Goal: Task Accomplishment & Management: Use online tool/utility

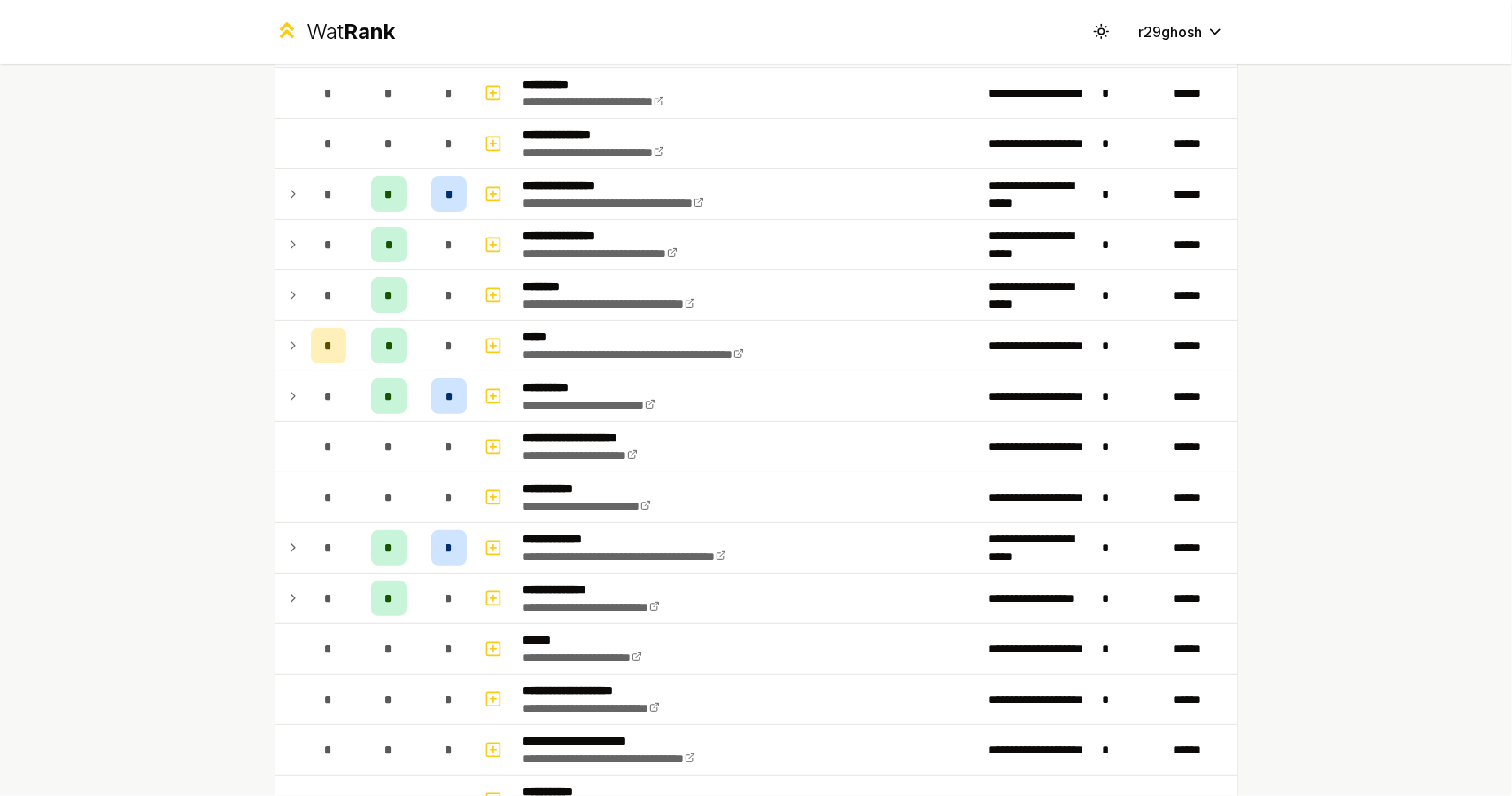
scroll to position [411, 0]
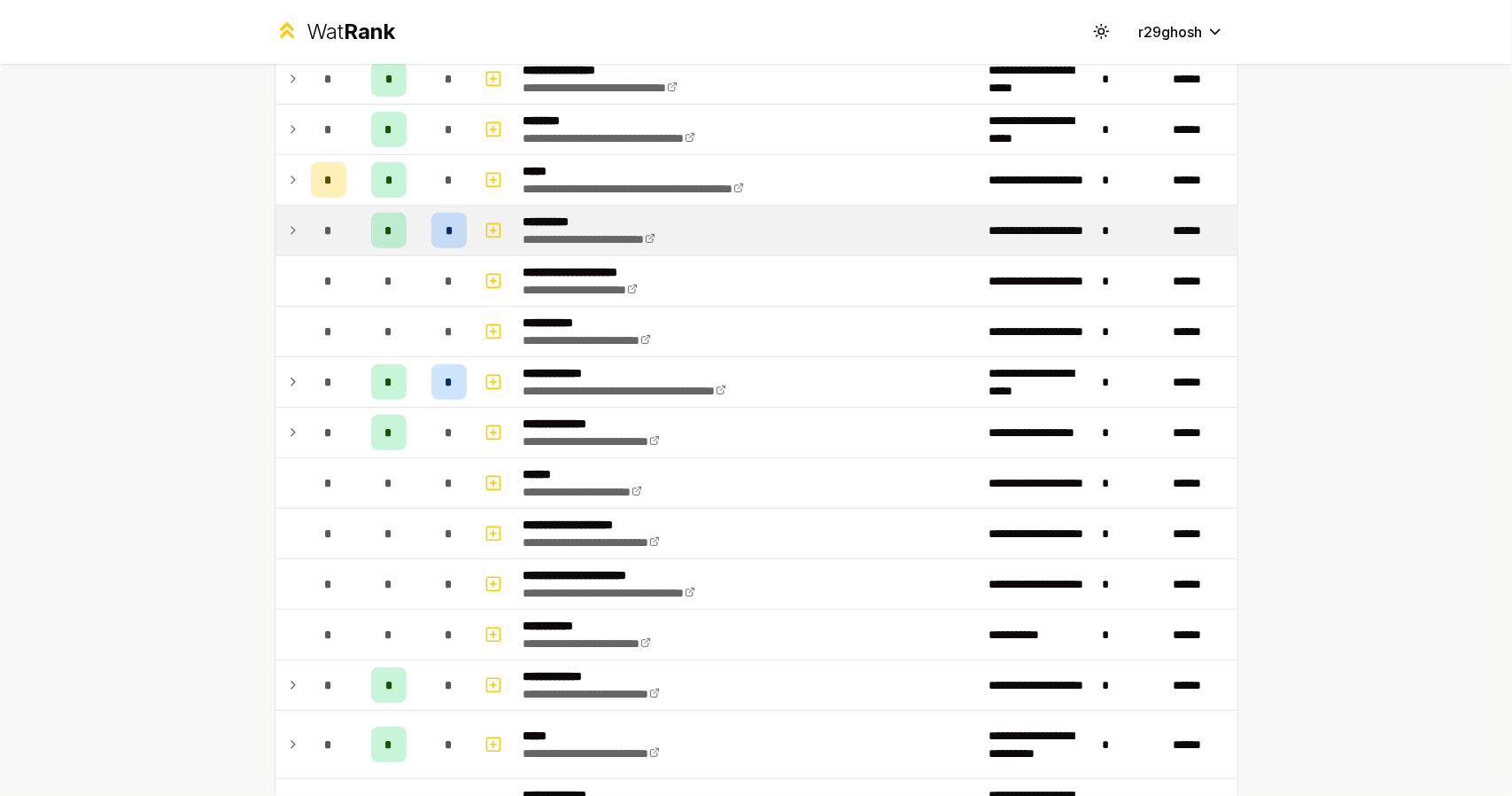
click at [311, 228] on div "*" at bounding box center [328, 229] width 36 height 36
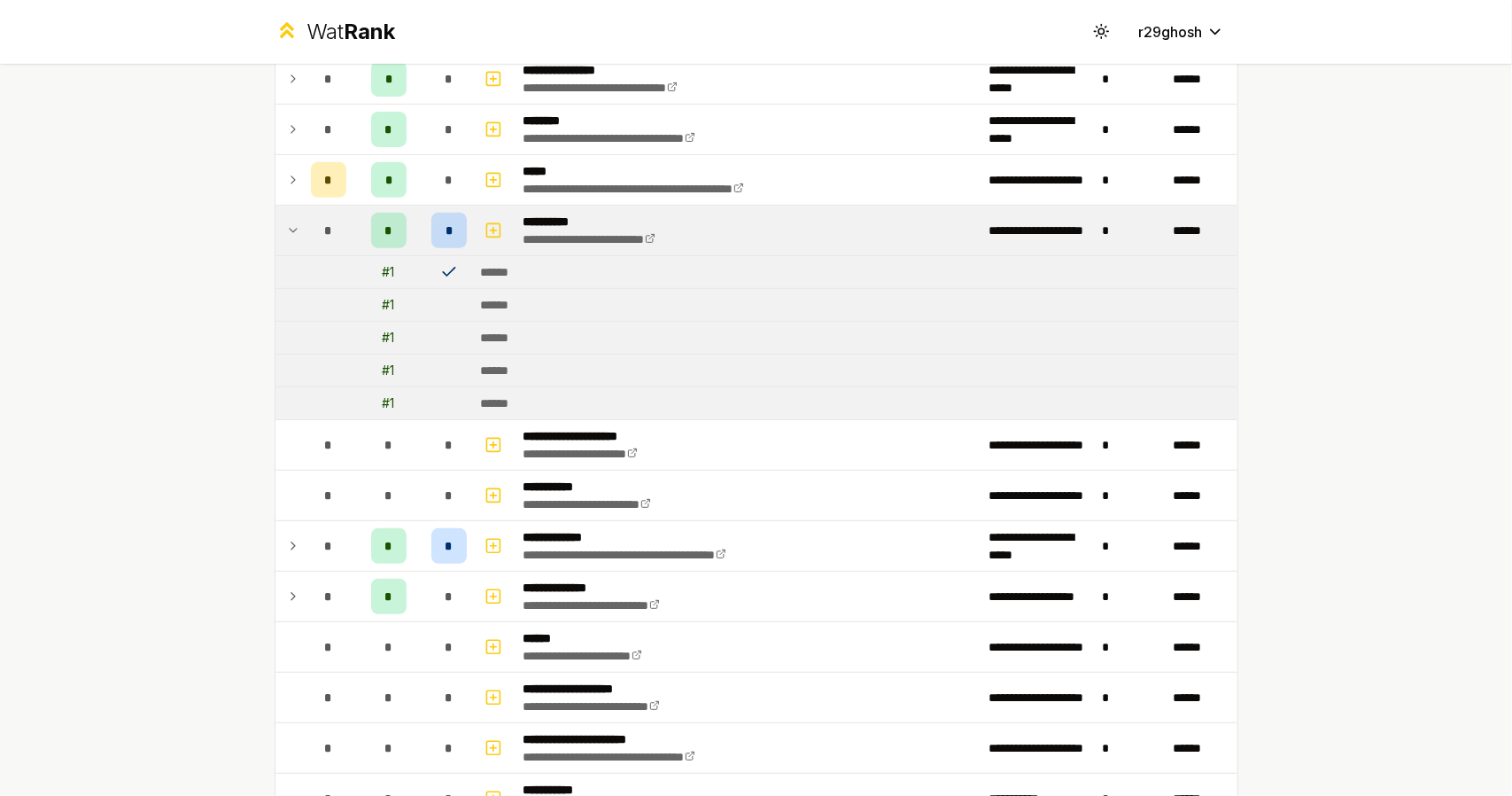
click at [442, 265] on icon at bounding box center [449, 272] width 17 height 17
click at [383, 263] on div "# 1" at bounding box center [389, 272] width 12 height 17
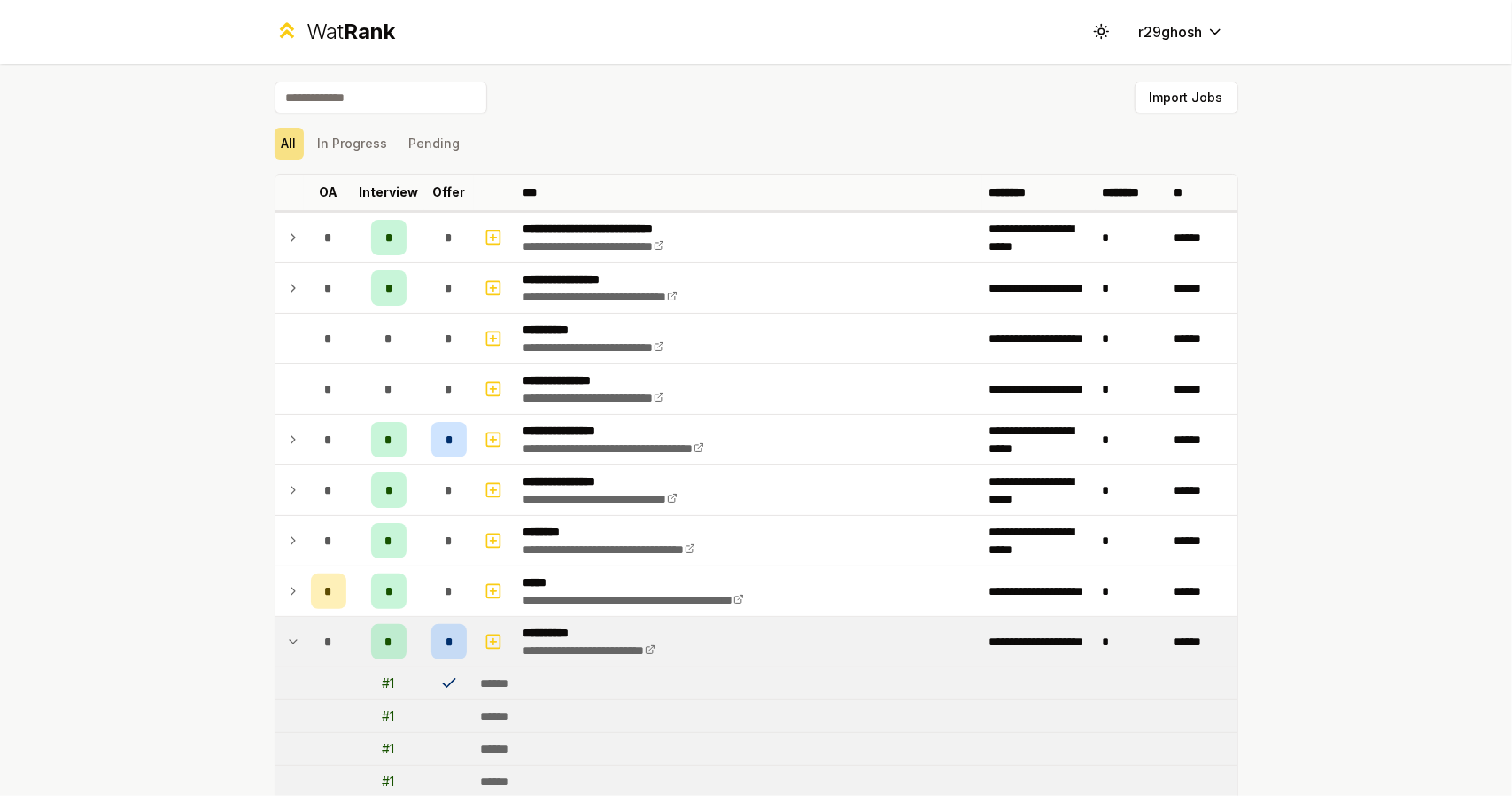
scroll to position [169, 0]
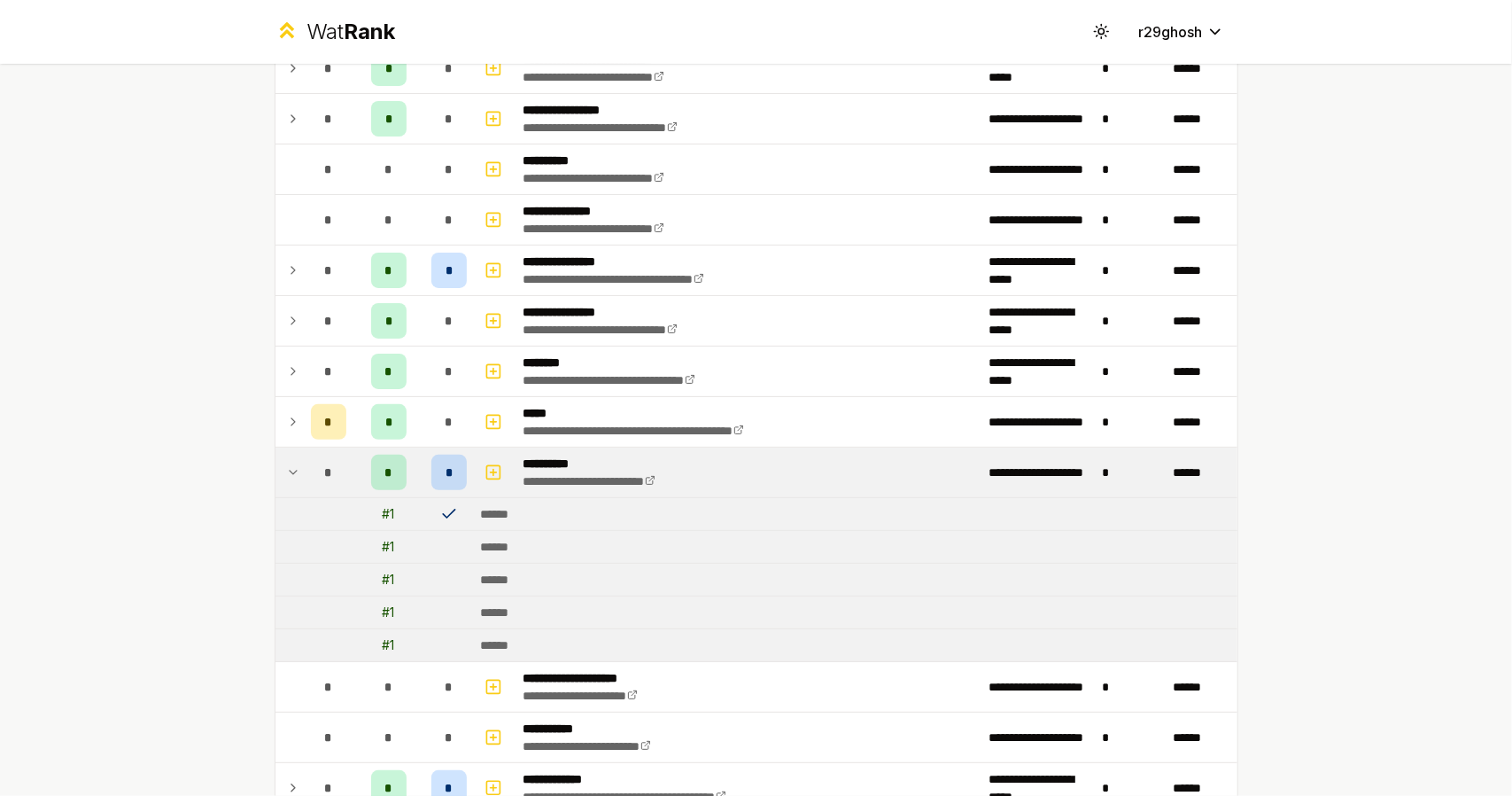
click at [436, 475] on div "*" at bounding box center [448, 471] width 36 height 36
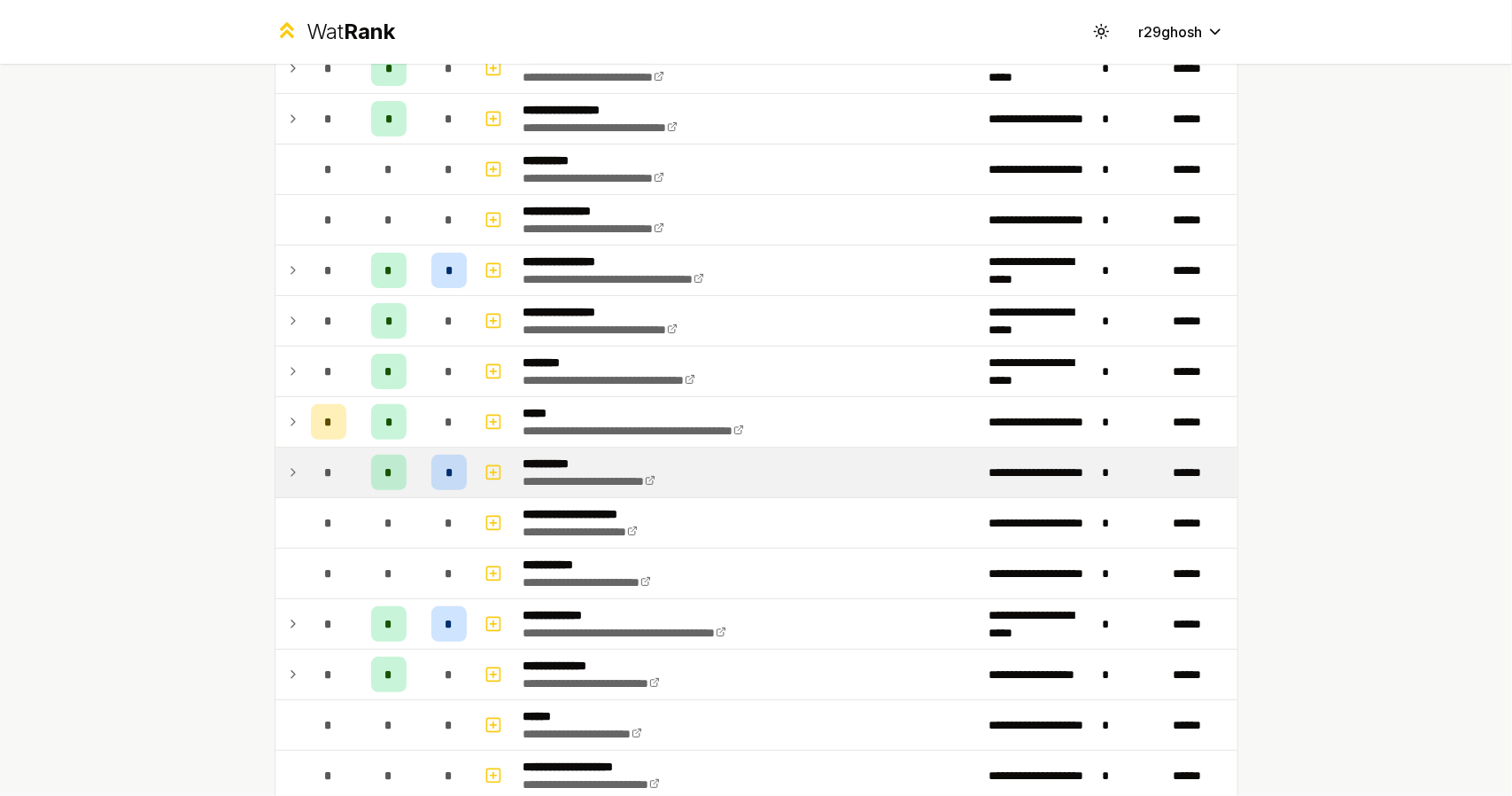
click at [436, 475] on div "*" at bounding box center [448, 471] width 36 height 36
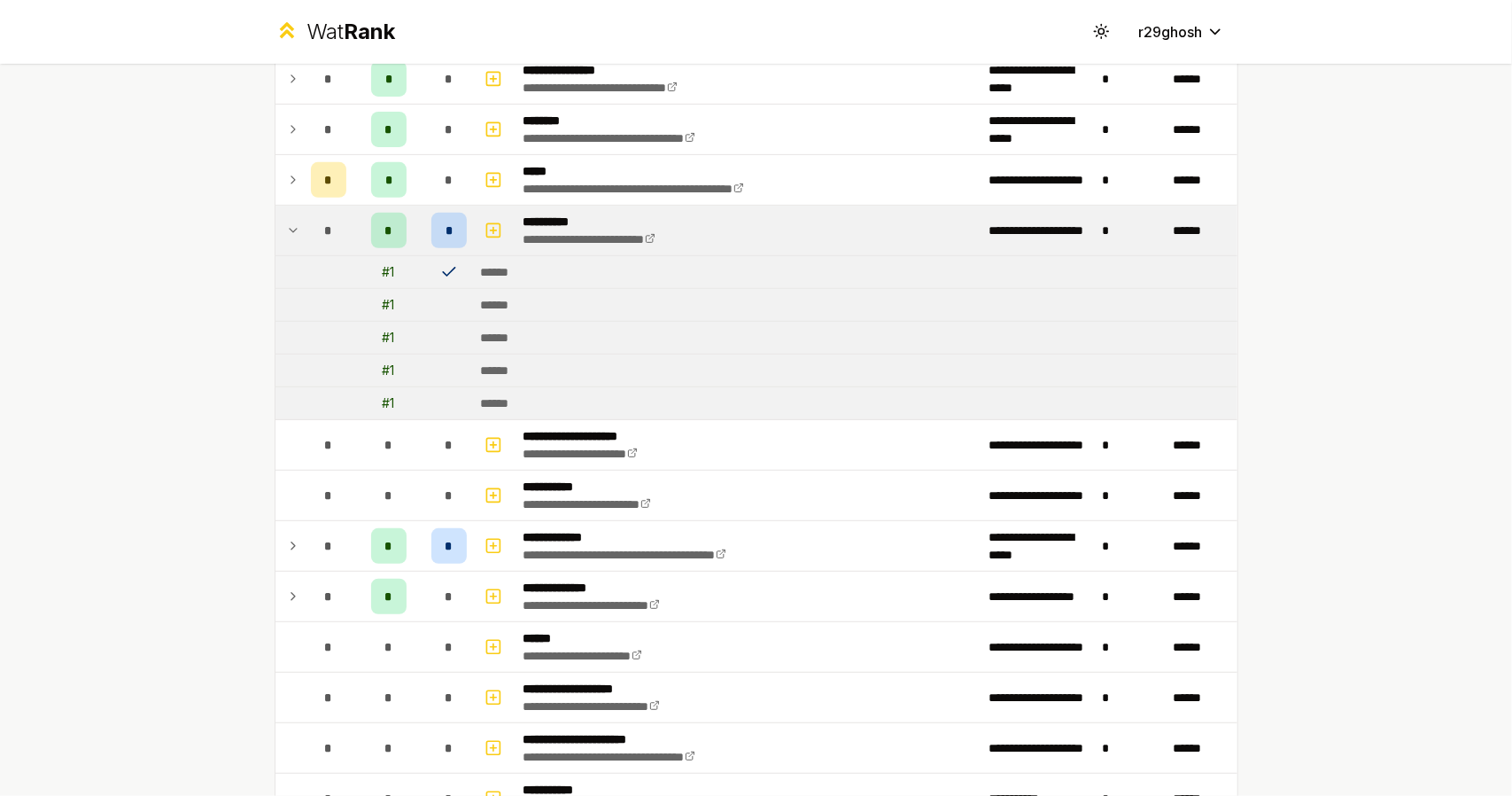
scroll to position [415, 0]
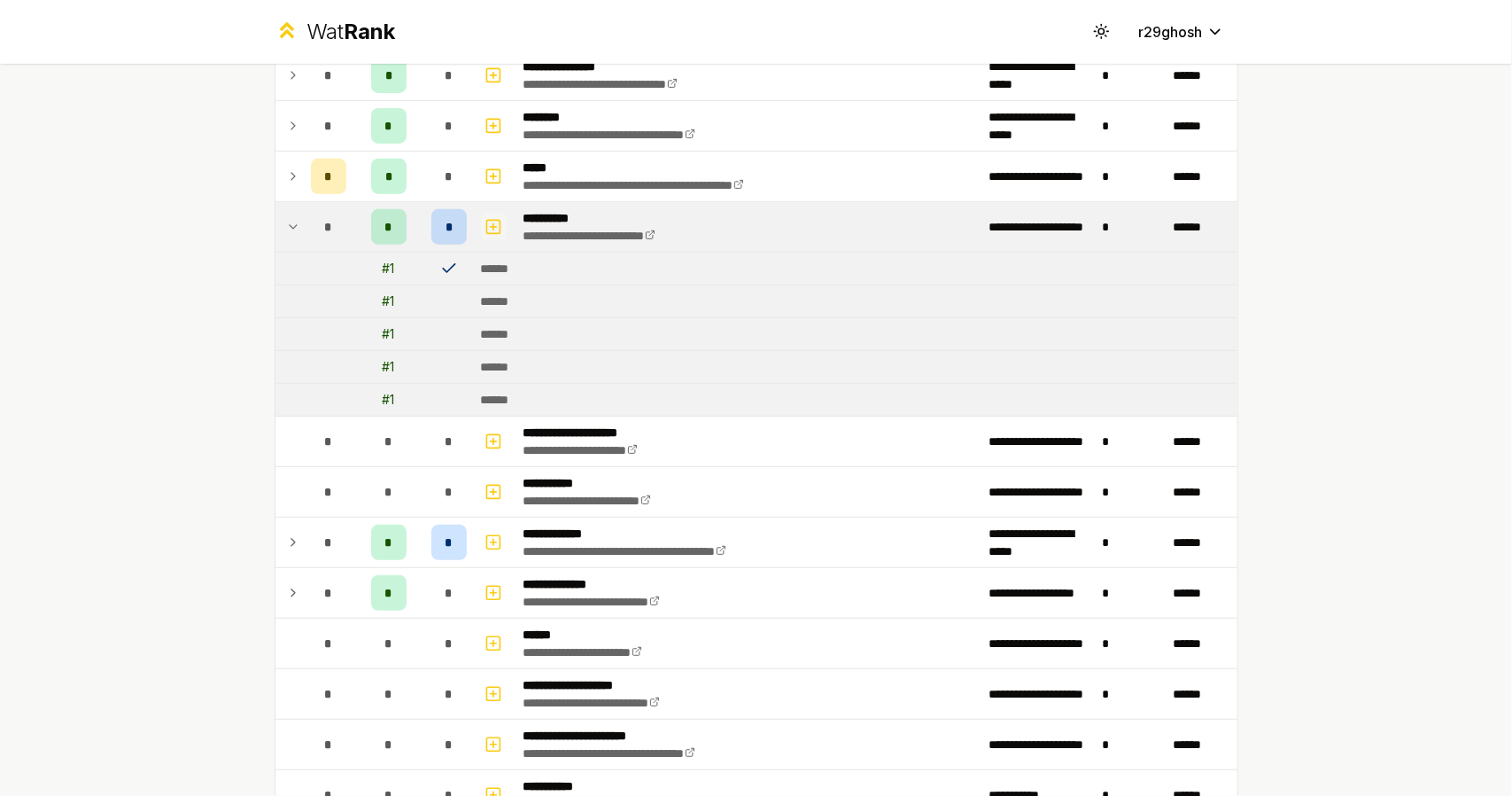
click at [485, 224] on icon "button" at bounding box center [493, 227] width 17 height 21
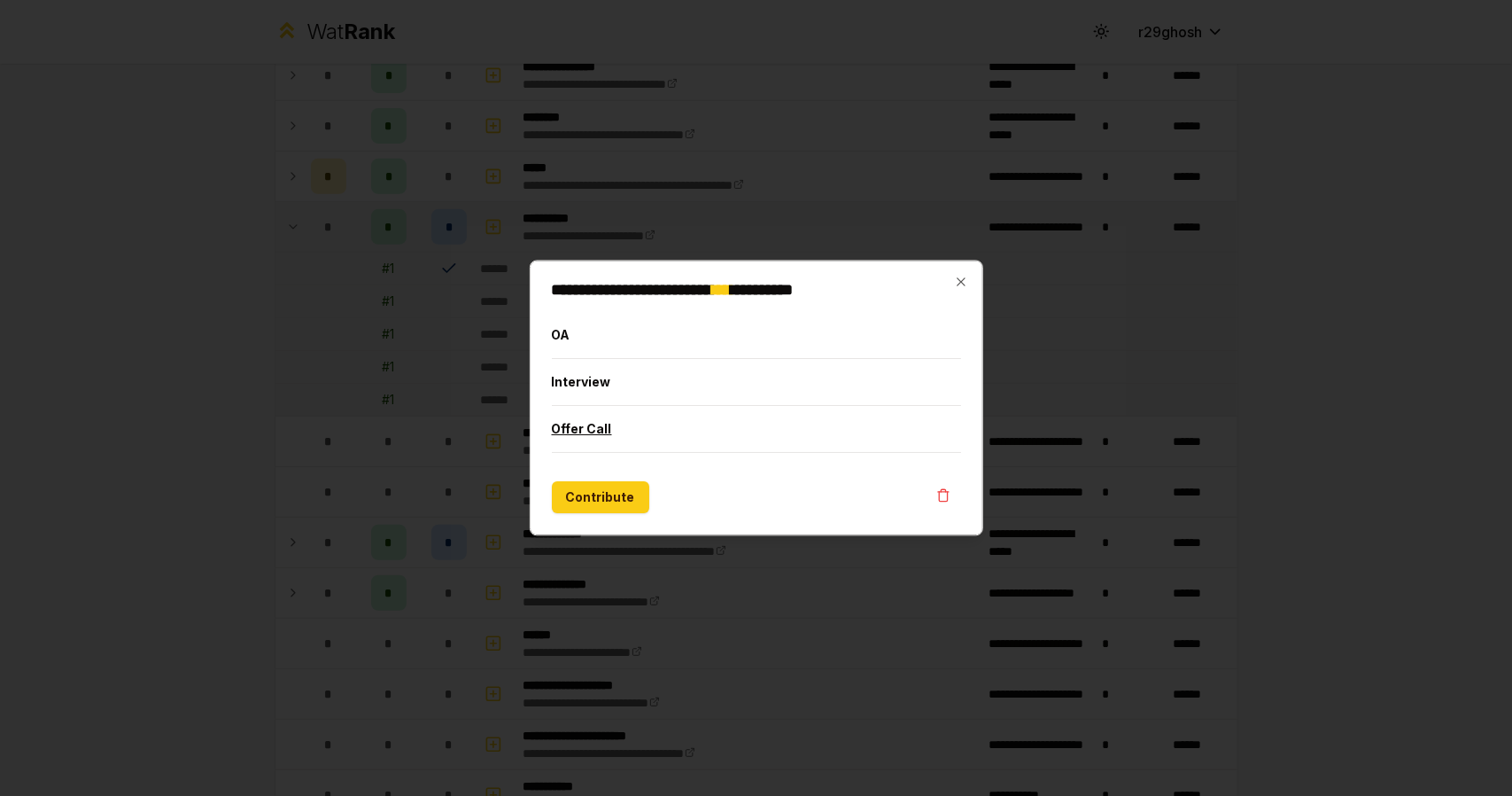
click at [683, 432] on button "Offer Call" at bounding box center [756, 430] width 410 height 46
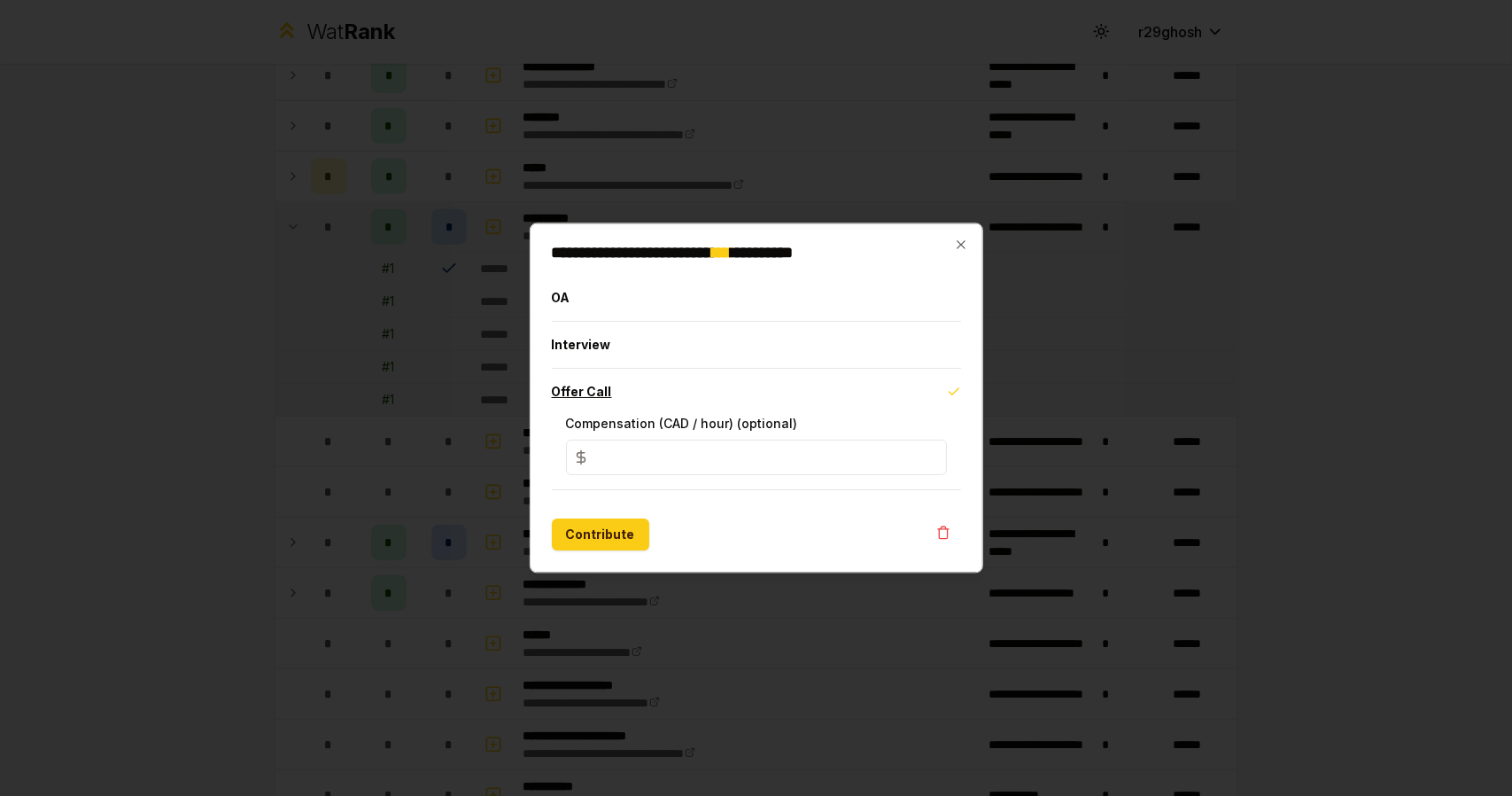
type input "*"
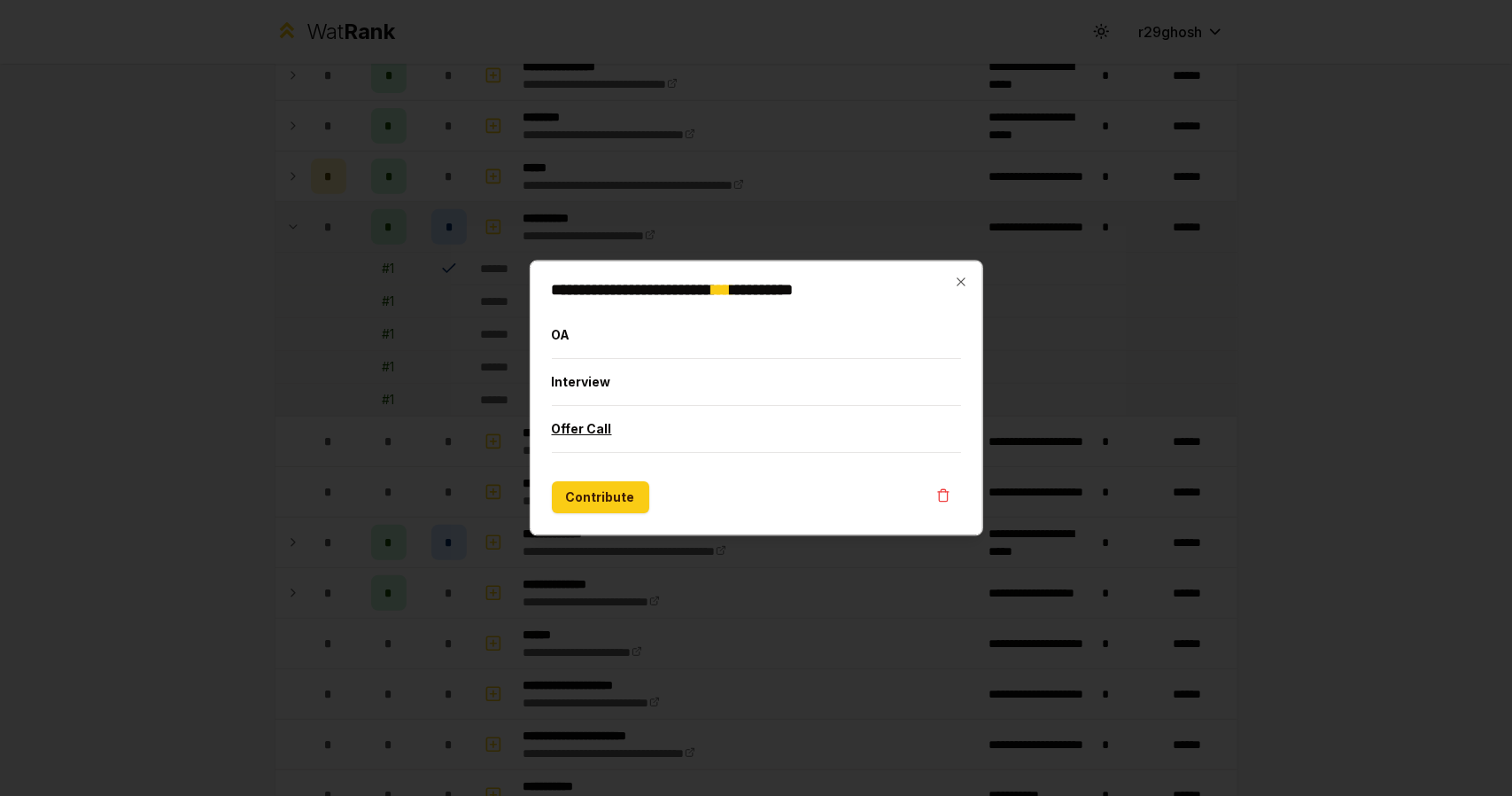
click at [683, 432] on button "Offer Call" at bounding box center [756, 430] width 410 height 46
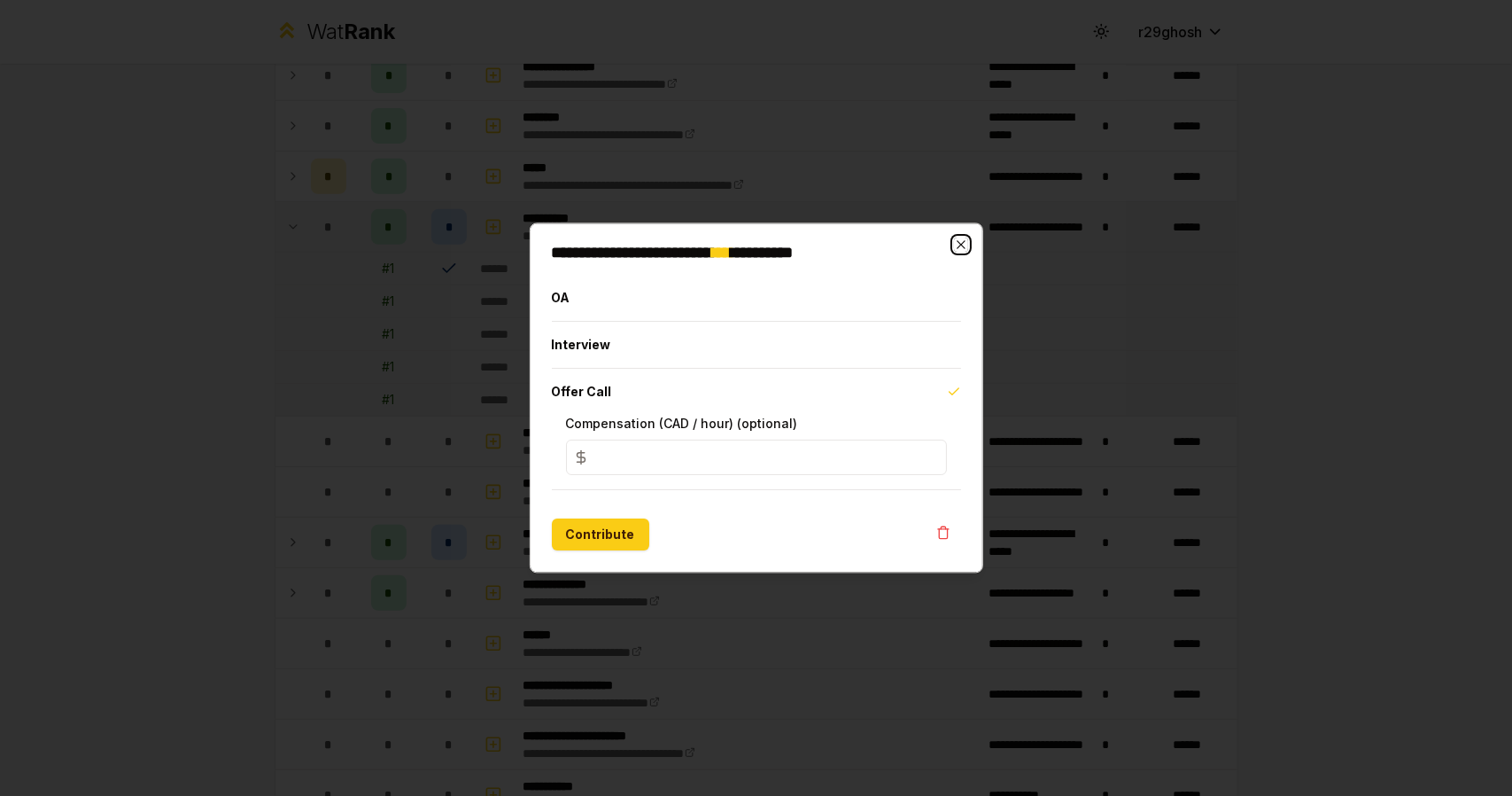
click at [962, 241] on icon "button" at bounding box center [961, 245] width 14 height 14
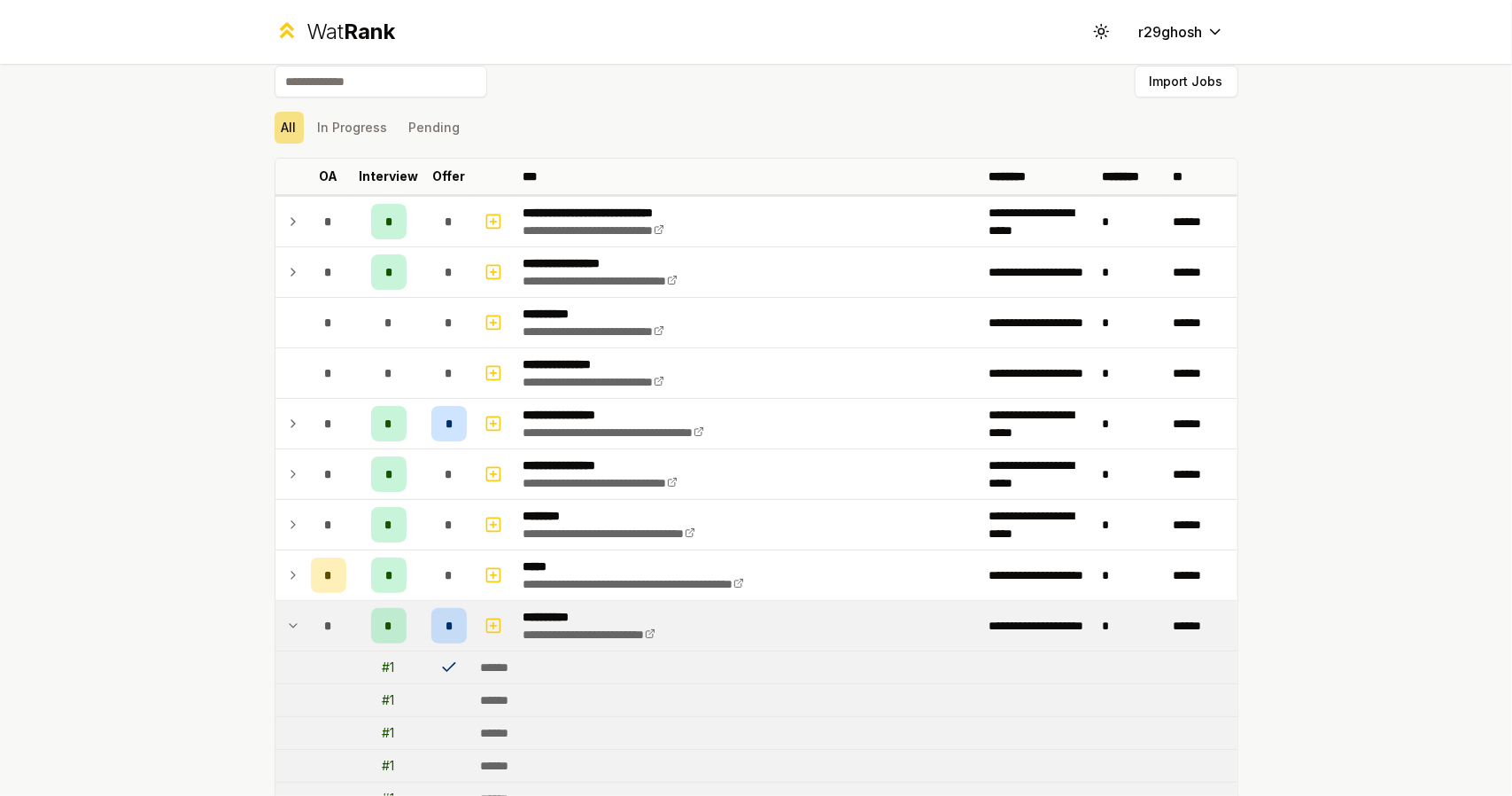
scroll to position [0, 0]
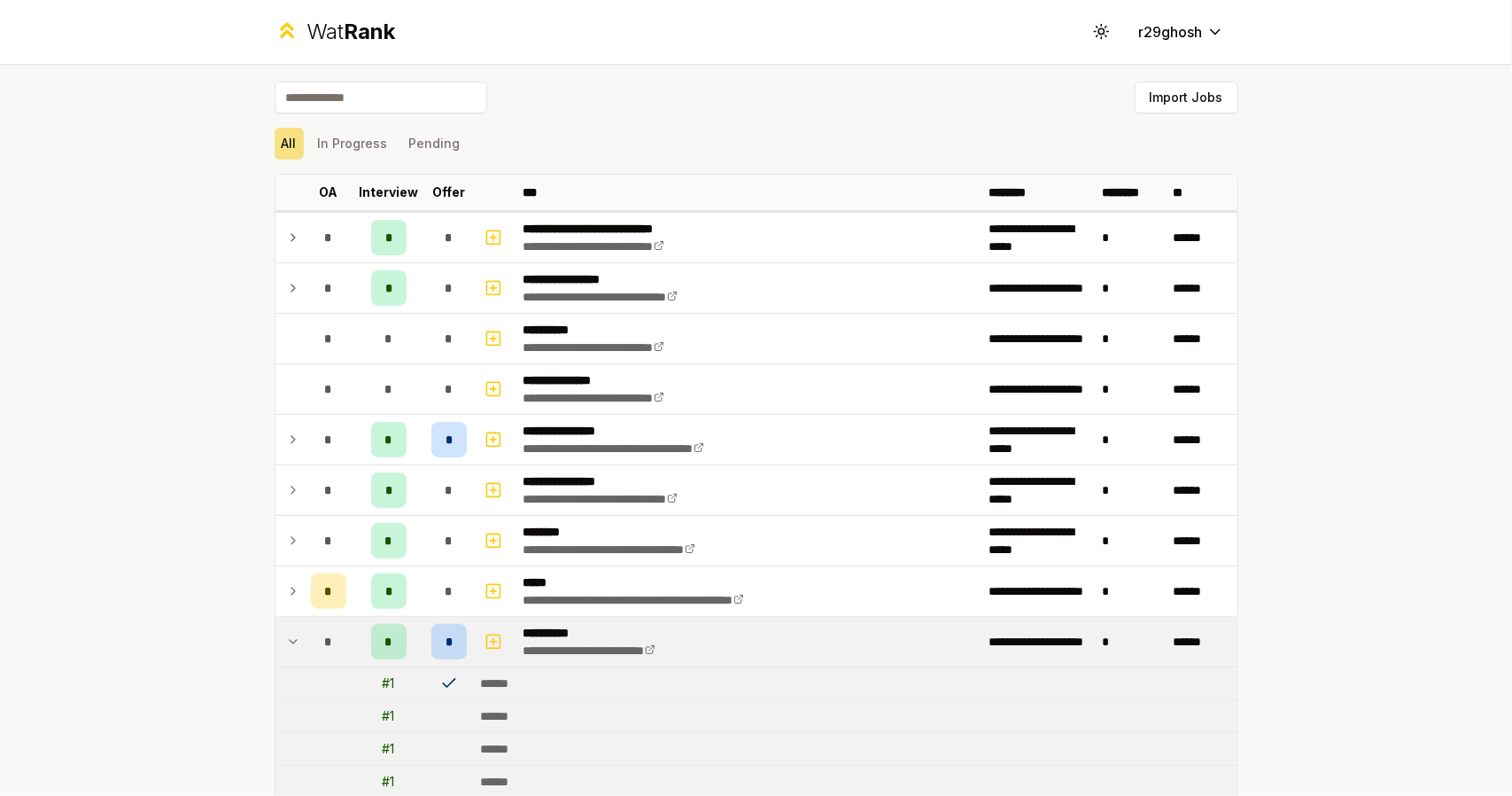
click at [329, 118] on div "Import Jobs" at bounding box center [756, 101] width 964 height 39
click at [335, 130] on button "In Progress" at bounding box center [353, 143] width 84 height 32
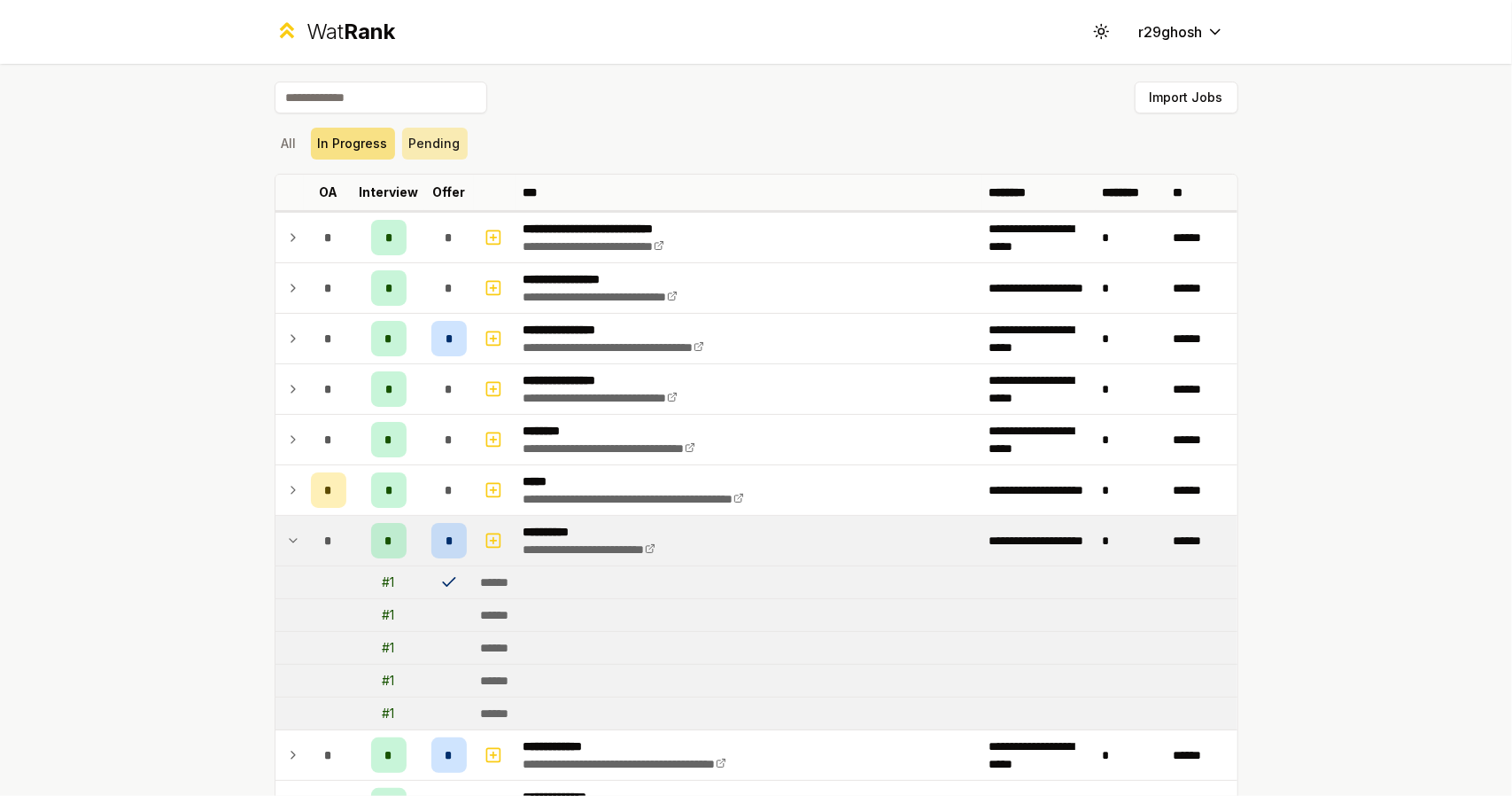
click at [402, 140] on button "Pending" at bounding box center [435, 143] width 65 height 32
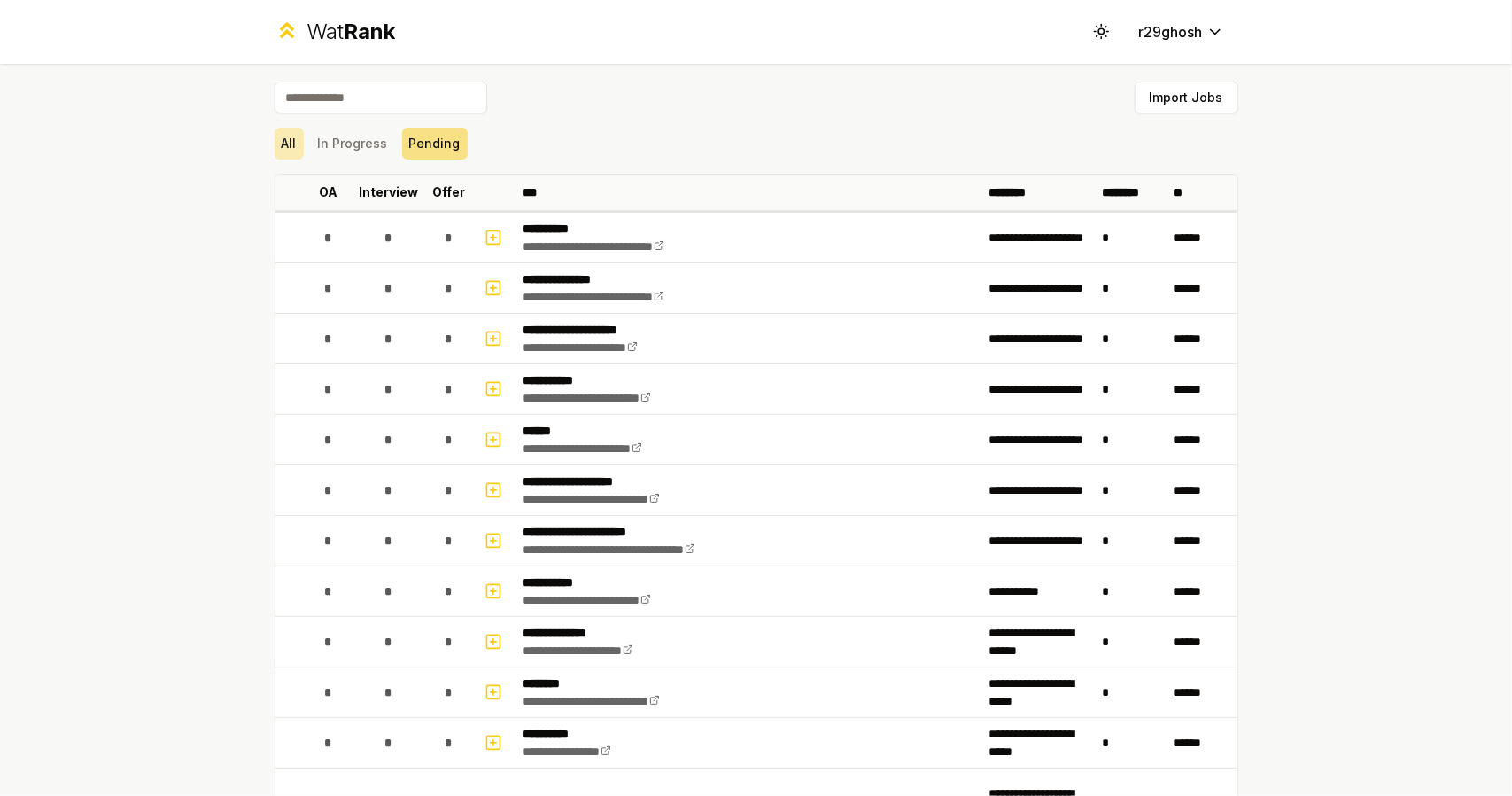
click at [275, 139] on button "All" at bounding box center [289, 143] width 29 height 32
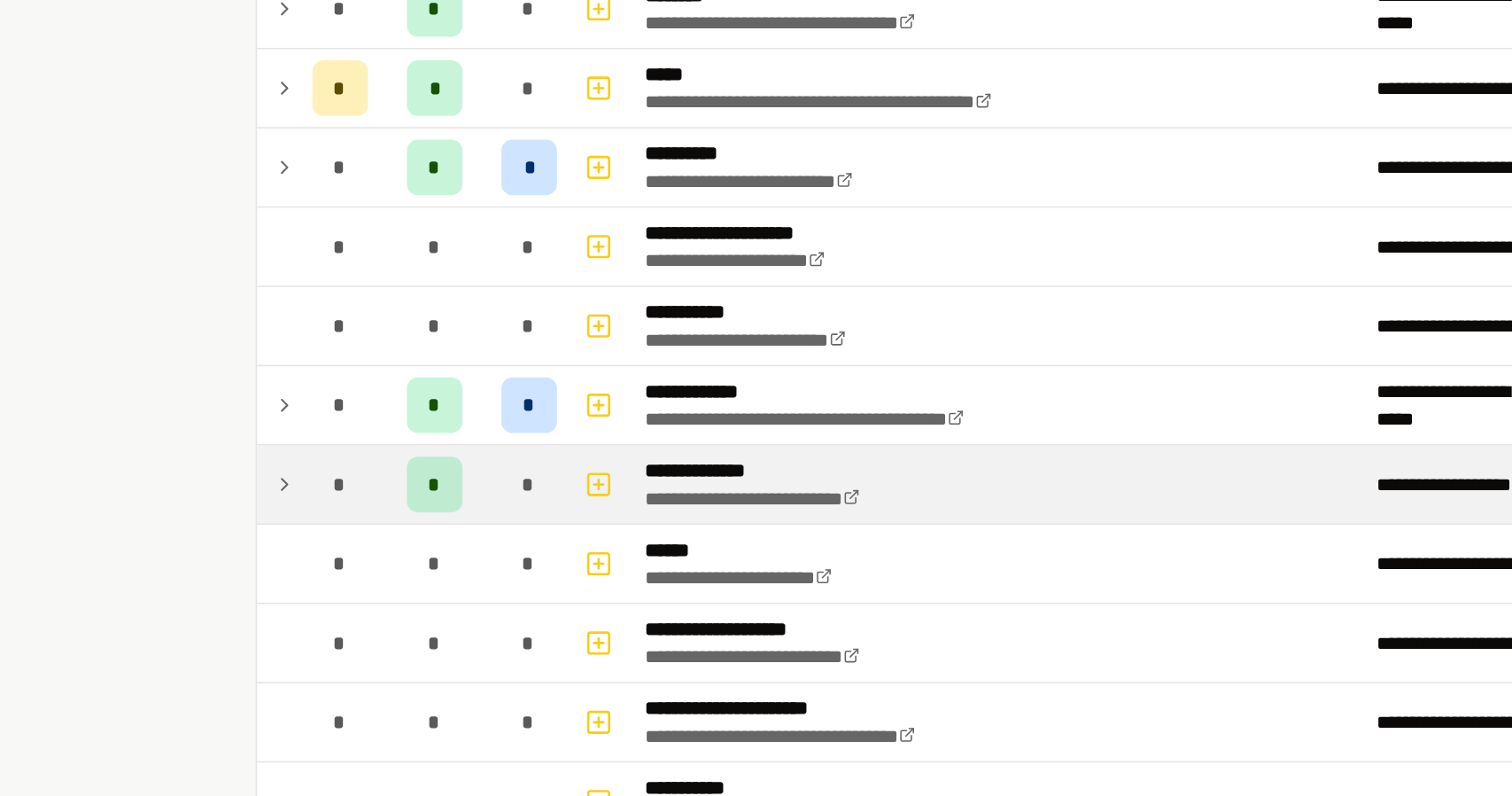
scroll to position [326, 0]
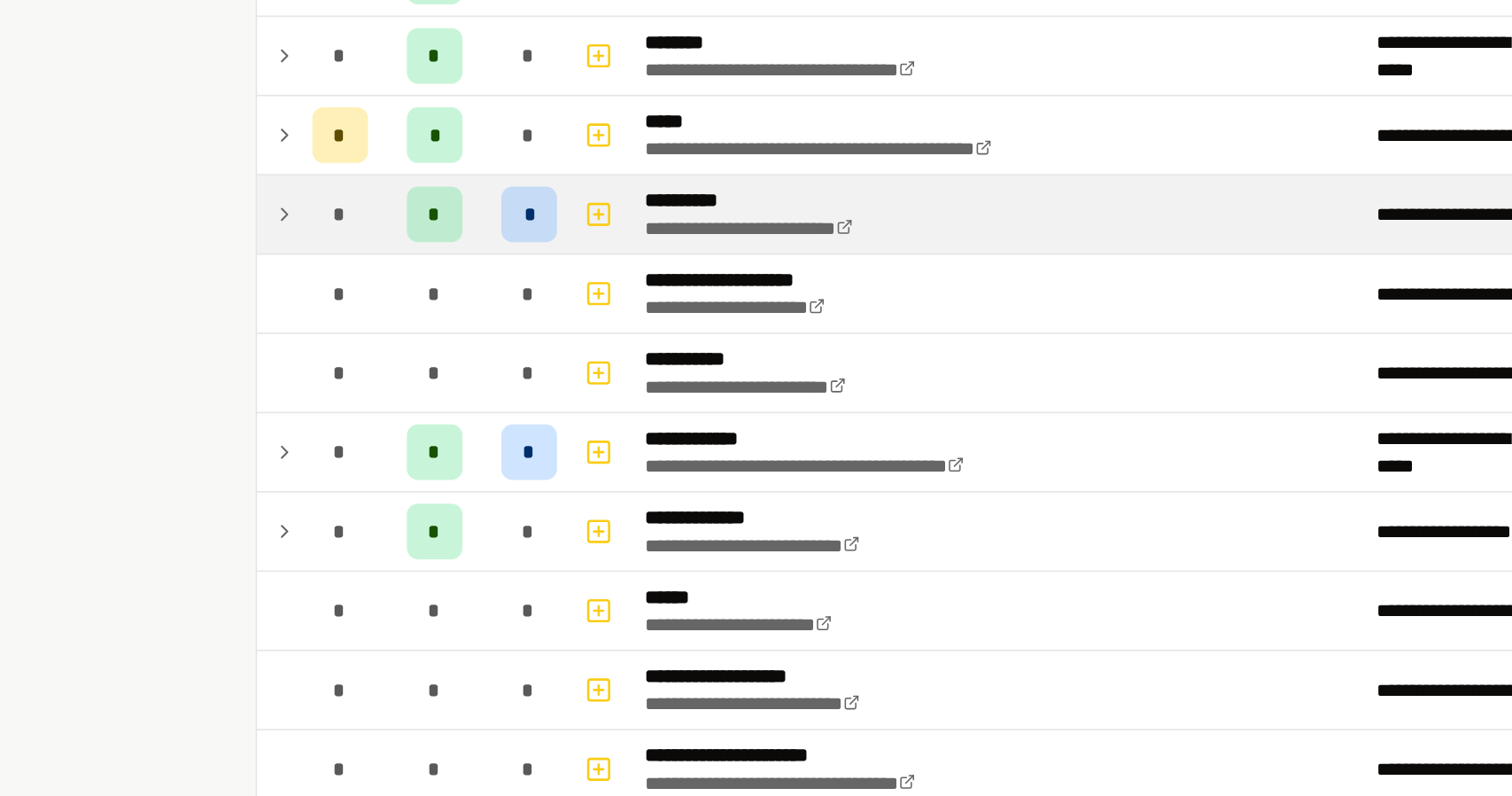
click at [279, 302] on td at bounding box center [290, 317] width 29 height 50
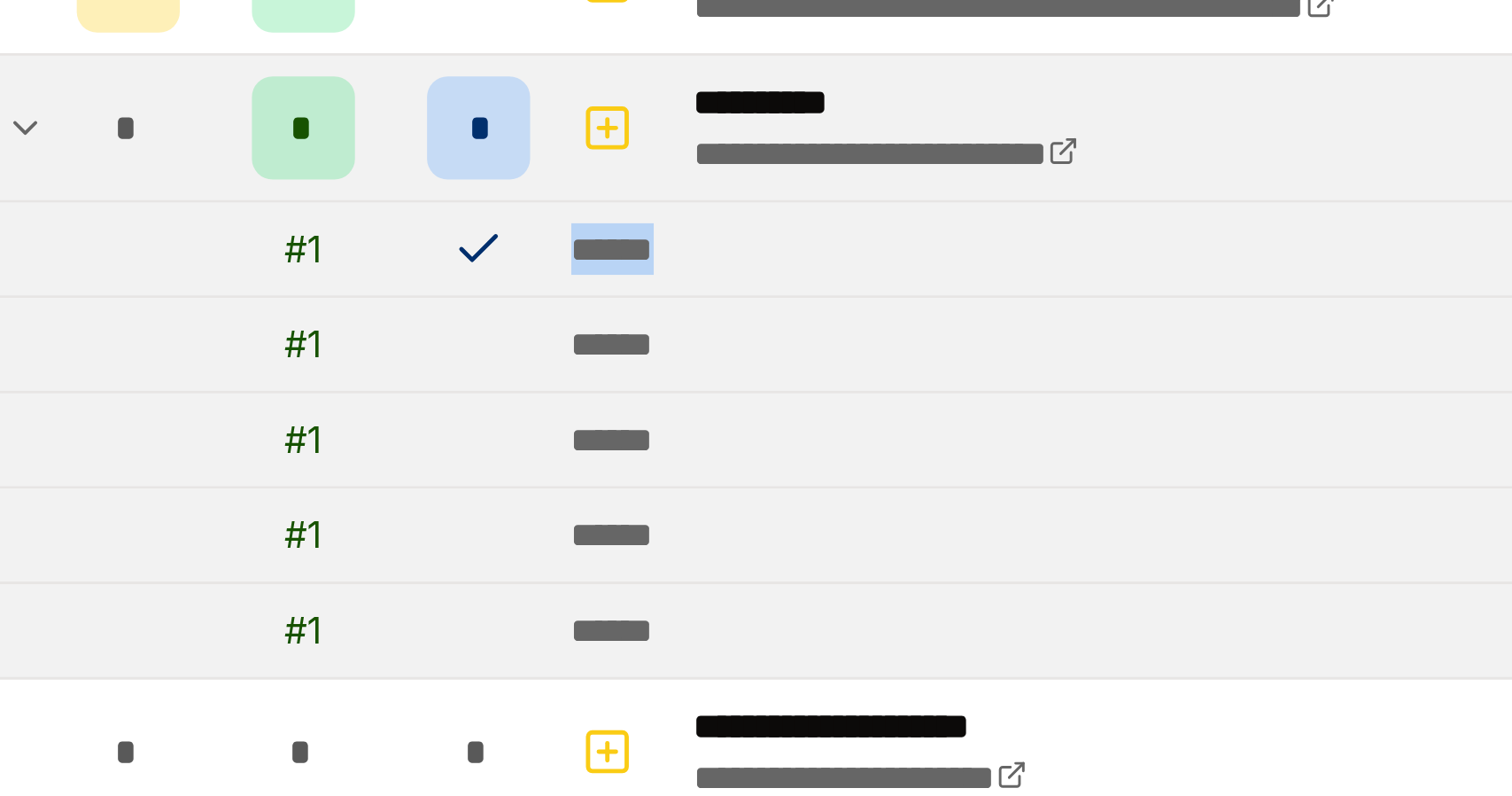
drag, startPoint x: 515, startPoint y: 354, endPoint x: 436, endPoint y: 356, distance: 79.0
click at [436, 356] on tr "# 1 ******" at bounding box center [756, 358] width 962 height 33
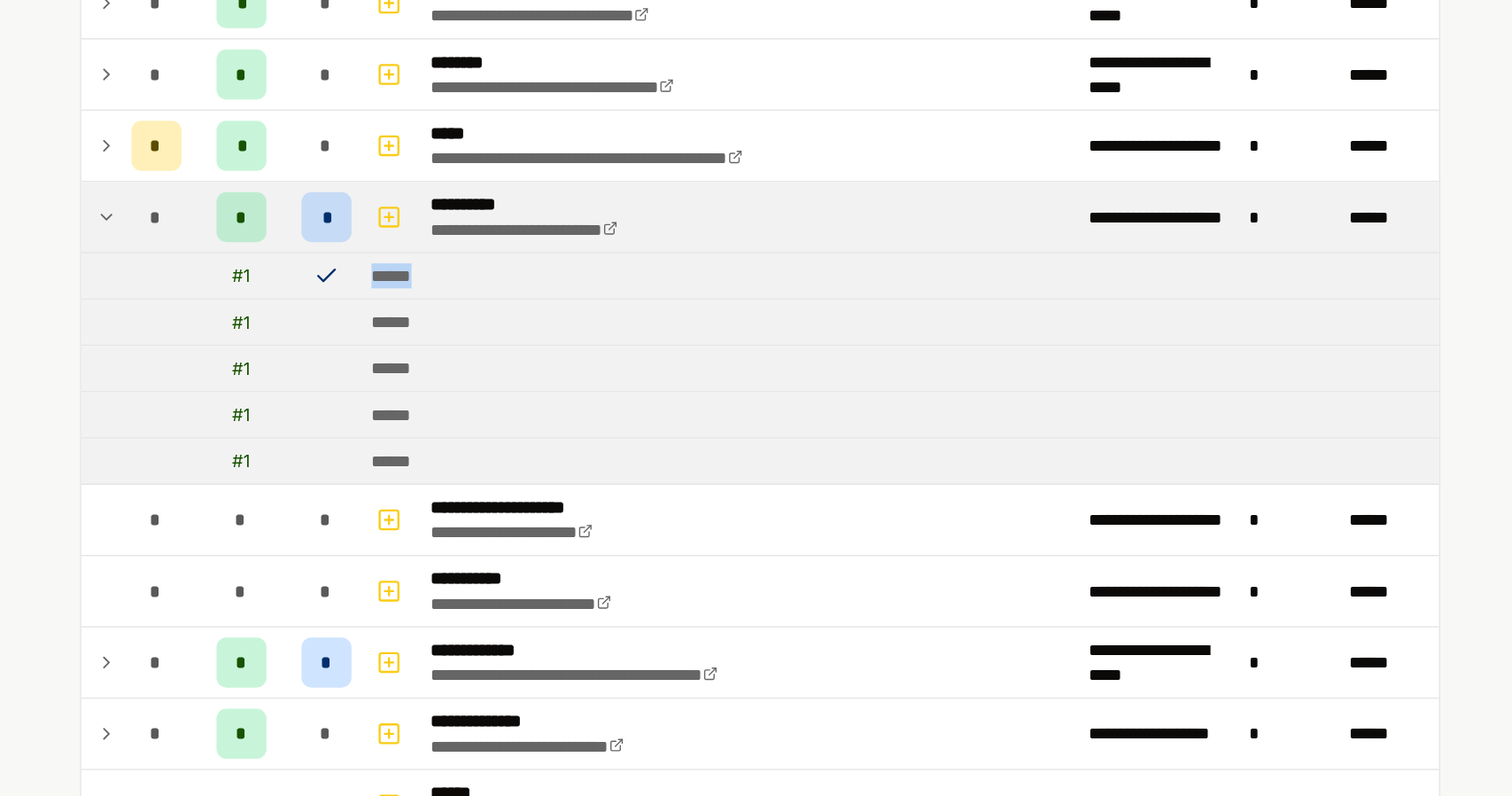
click at [505, 354] on div "******" at bounding box center [501, 358] width 40 height 17
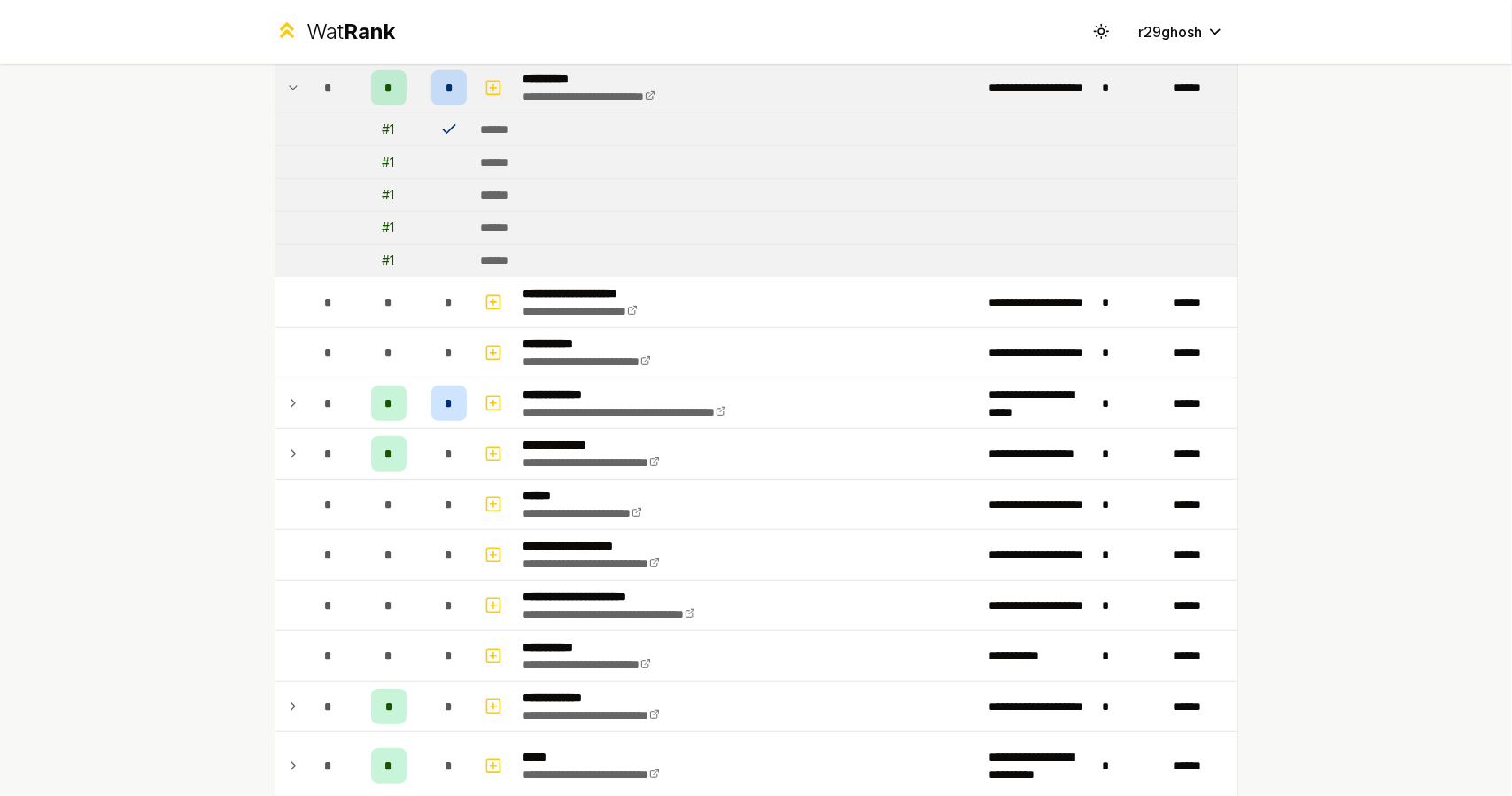
scroll to position [563, 0]
